Goal: Navigation & Orientation: Find specific page/section

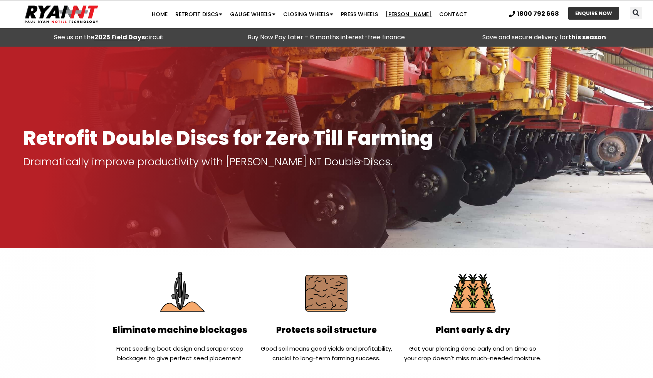
click at [403, 19] on link "[PERSON_NAME]" at bounding box center [409, 14] width 54 height 15
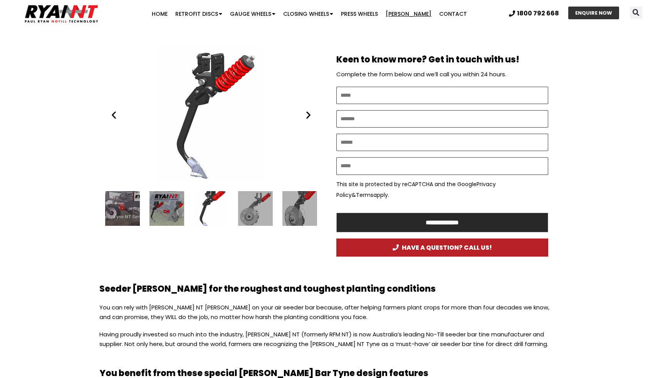
scroll to position [403, 0]
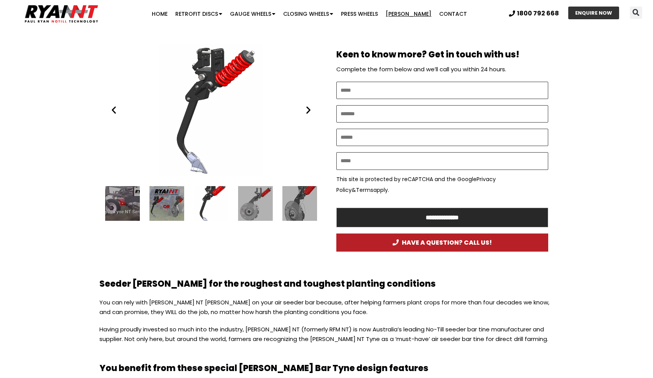
click at [190, 133] on div "The Ryan Tyne Paul Ryan Ryan NT (RFM NT)" at bounding box center [211, 110] width 212 height 133
click at [203, 105] on div "The Ryan Tyne Paul Ryan Ryan NT (RFM NT)" at bounding box center [211, 110] width 212 height 133
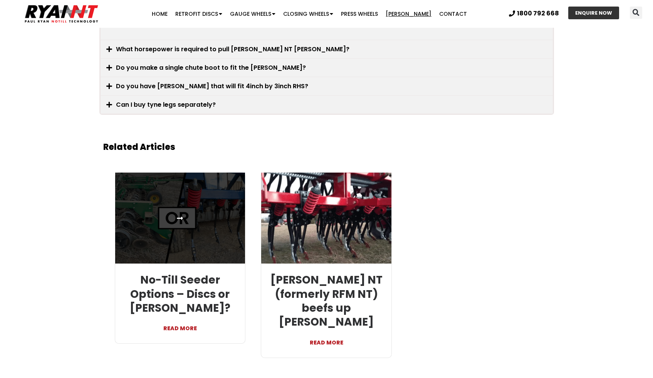
scroll to position [1538, 0]
click at [220, 221] on link at bounding box center [180, 217] width 130 height 91
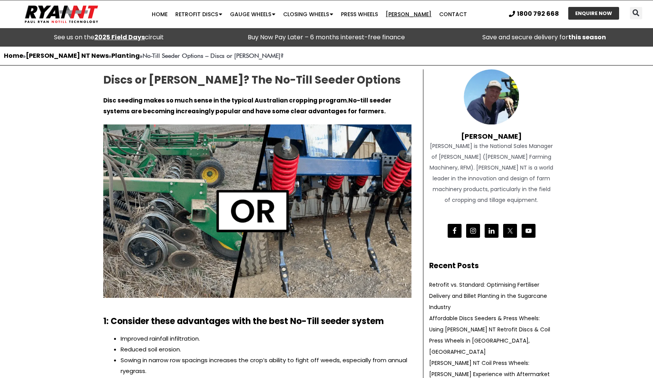
click at [396, 21] on link "[PERSON_NAME]" at bounding box center [409, 14] width 54 height 15
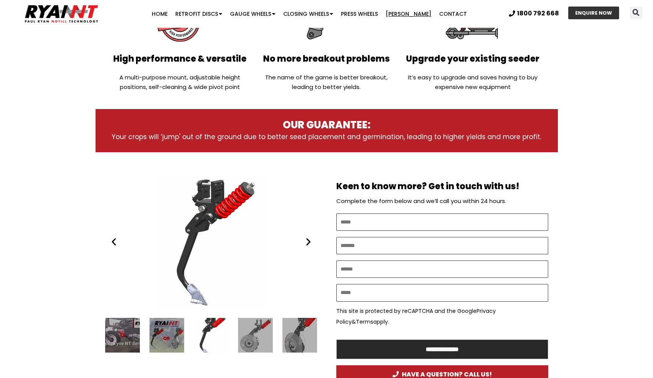
scroll to position [273, 0]
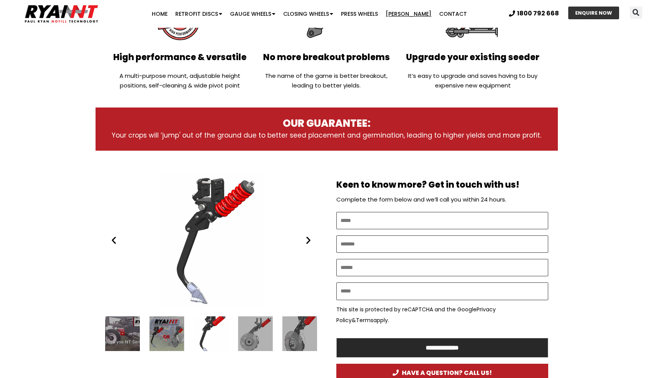
click at [309, 240] on icon "Next slide" at bounding box center [309, 240] width 10 height 10
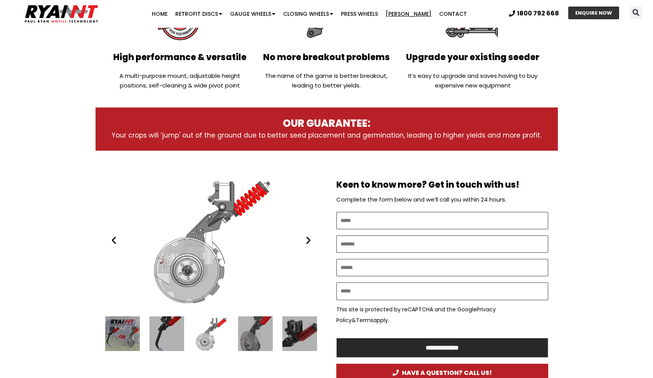
click at [309, 240] on icon "Next slide" at bounding box center [309, 240] width 10 height 10
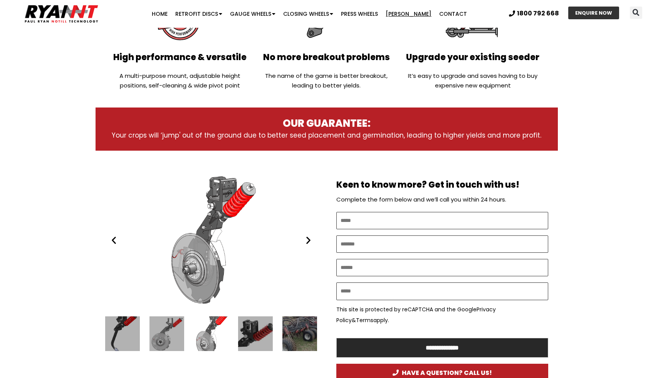
click at [309, 240] on icon "Next slide" at bounding box center [309, 240] width 10 height 10
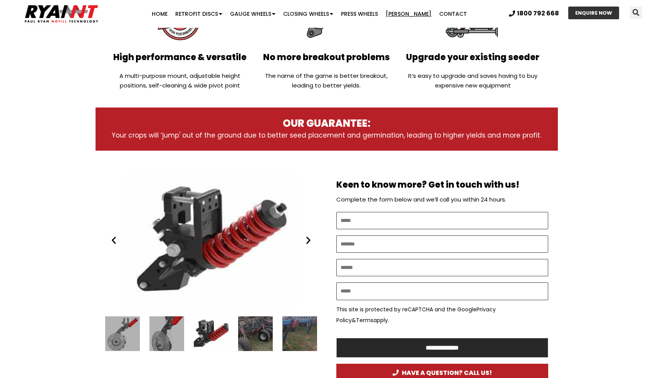
click at [309, 240] on icon "Next slide" at bounding box center [309, 240] width 10 height 10
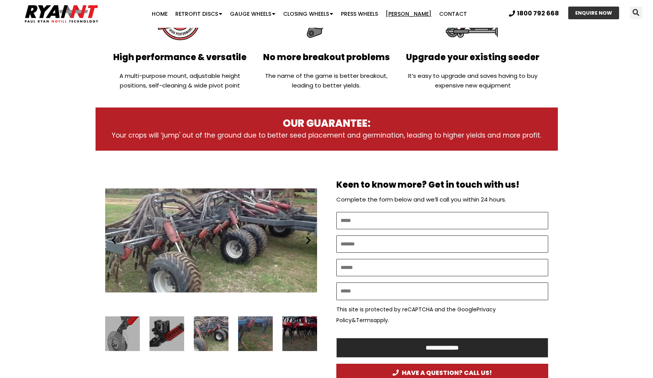
click at [309, 240] on icon "Next slide" at bounding box center [309, 240] width 10 height 10
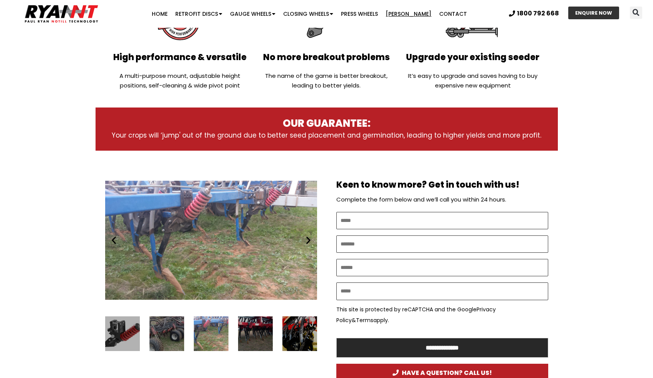
click at [309, 240] on icon "Next slide" at bounding box center [309, 240] width 10 height 10
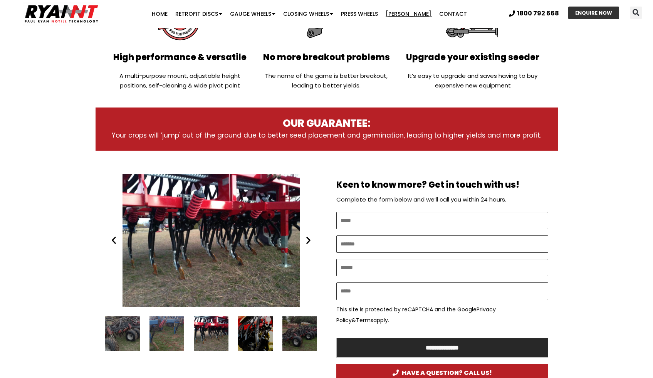
click at [309, 240] on icon "Next slide" at bounding box center [309, 240] width 10 height 10
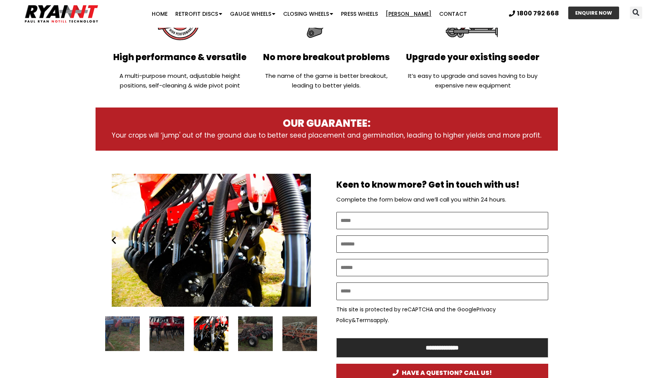
click at [309, 240] on icon "Next slide" at bounding box center [309, 240] width 10 height 10
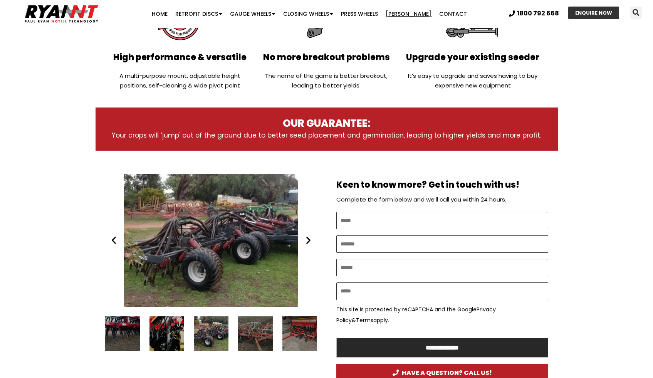
click at [309, 240] on icon "Next slide" at bounding box center [309, 240] width 10 height 10
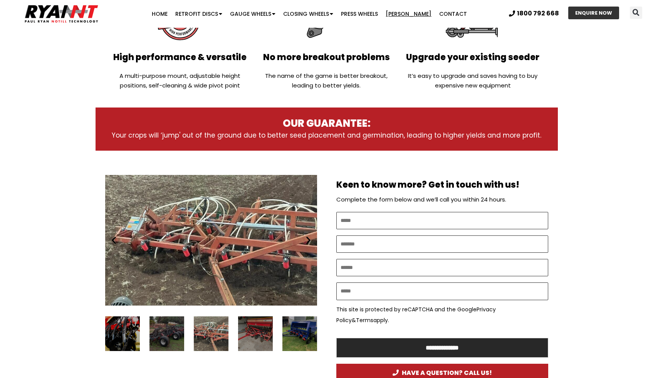
click at [118, 240] on div "Our Ryan Tyne's fitted to a Gason 1500, sowing oats in Inverell, NSW. Seeder ba…" at bounding box center [211, 240] width 212 height 133
click at [113, 240] on icon "Previous slide" at bounding box center [114, 240] width 10 height 10
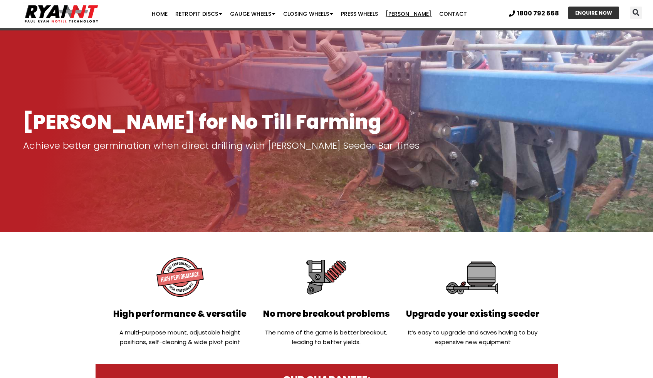
scroll to position [0, 0]
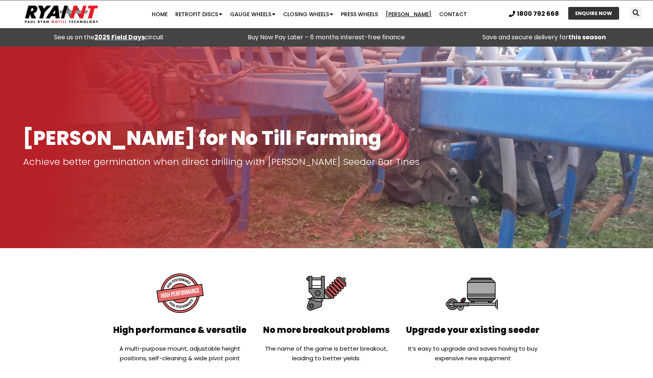
click at [409, 16] on link "[PERSON_NAME]" at bounding box center [409, 14] width 54 height 15
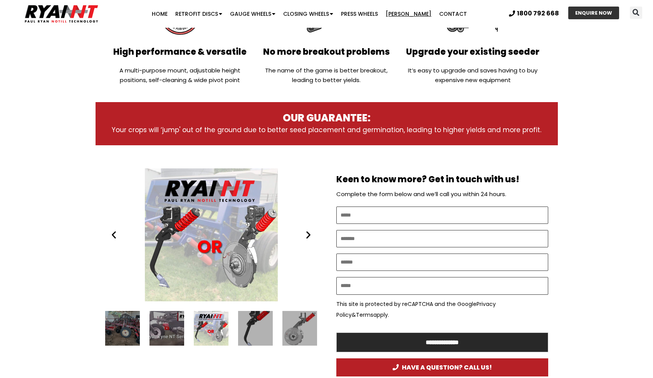
scroll to position [286, 0]
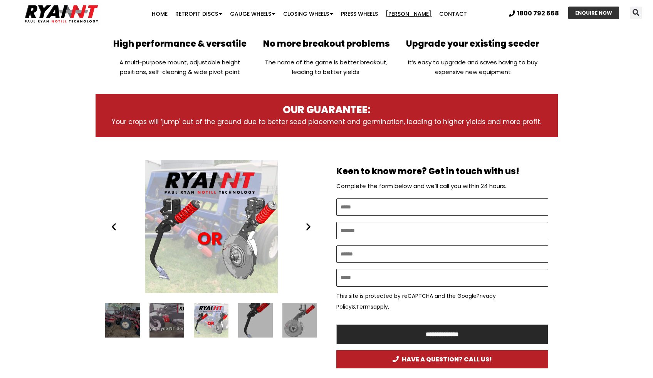
click at [173, 246] on div "RYAN NT Double Disc OR tynes. Seeder bar." at bounding box center [211, 226] width 212 height 133
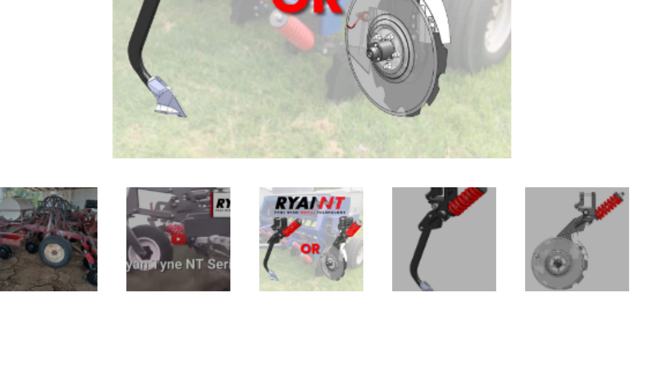
click at [213, 325] on div "RYAN NT Double Disc OR tynes. Seeder bar." at bounding box center [211, 320] width 35 height 35
click at [260, 329] on div "3 / 16" at bounding box center [255, 320] width 35 height 35
